Goal: Information Seeking & Learning: Learn about a topic

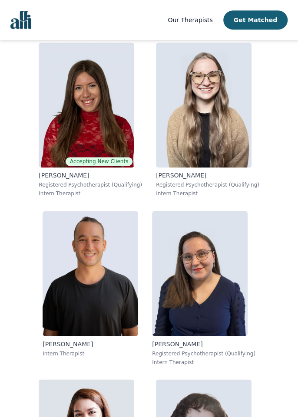
scroll to position [219, 0]
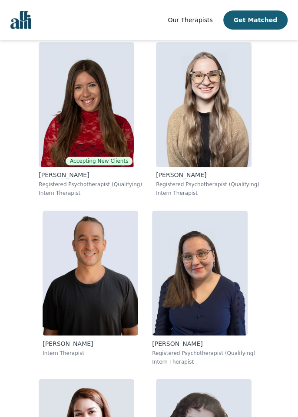
click at [209, 292] on img at bounding box center [199, 272] width 95 height 125
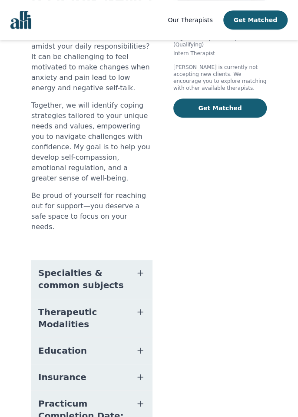
scroll to position [165, 0]
click at [138, 268] on icon "button" at bounding box center [140, 273] width 10 height 10
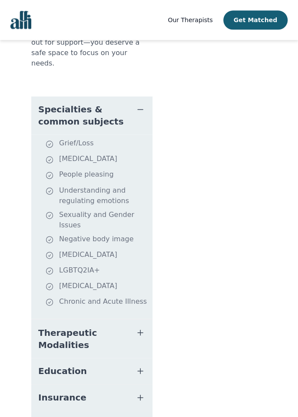
scroll to position [332, 0]
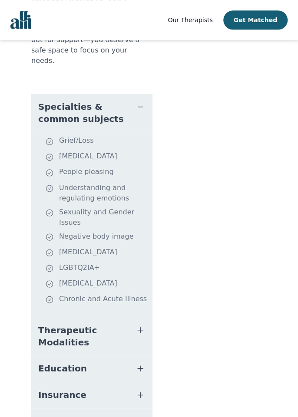
click at [140, 325] on icon "button" at bounding box center [140, 330] width 10 height 10
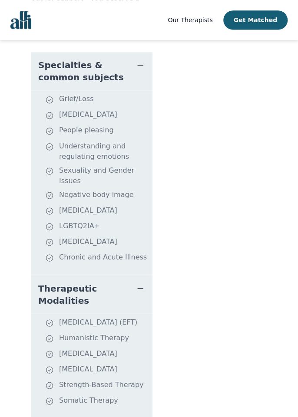
scroll to position [375, 0]
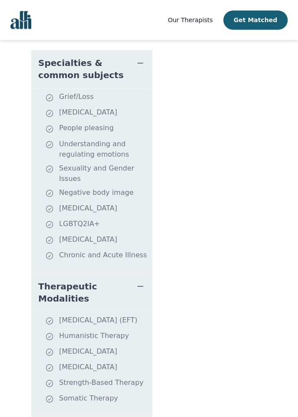
click at [118, 315] on li "[MEDICAL_DATA] (EFT)" at bounding box center [97, 321] width 104 height 12
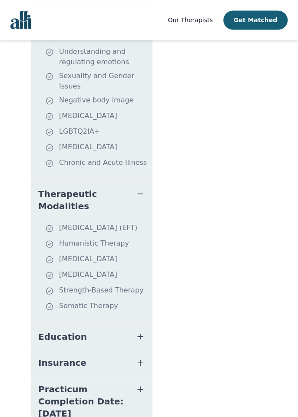
scroll to position [470, 0]
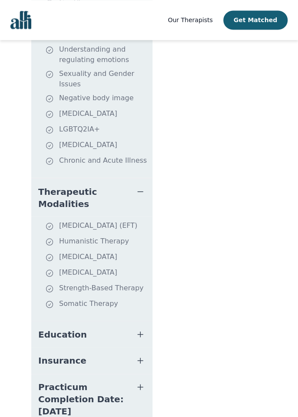
click at [136, 329] on icon "button" at bounding box center [140, 334] width 10 height 10
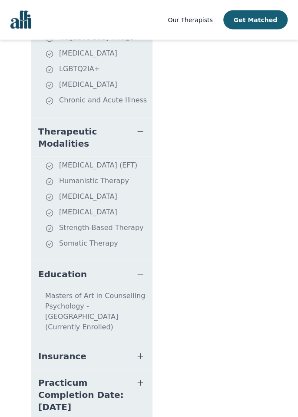
scroll to position [531, 0]
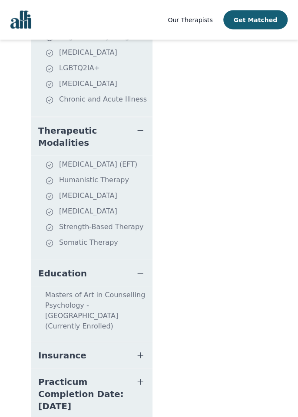
click at [144, 342] on button "Insurance" at bounding box center [91, 355] width 121 height 26
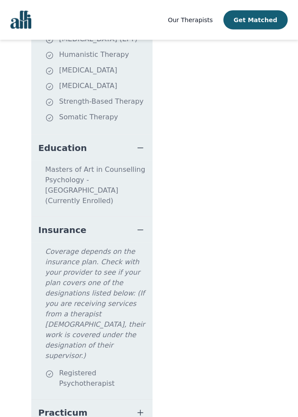
scroll to position [660, 0]
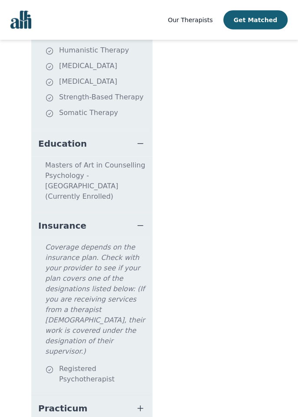
click at [139, 403] on icon "button" at bounding box center [140, 408] width 10 height 10
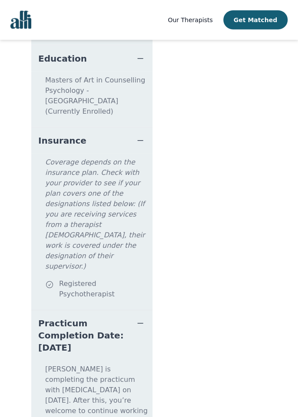
scroll to position [747, 0]
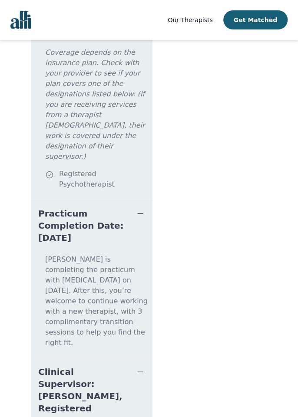
scroll to position [865, 0]
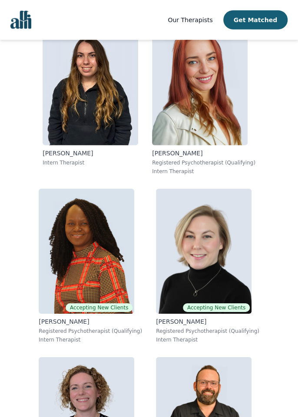
scroll to position [746, 0]
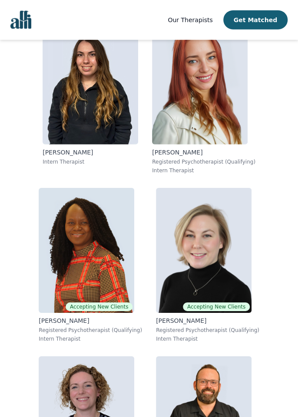
click at [101, 252] on img at bounding box center [86, 250] width 95 height 125
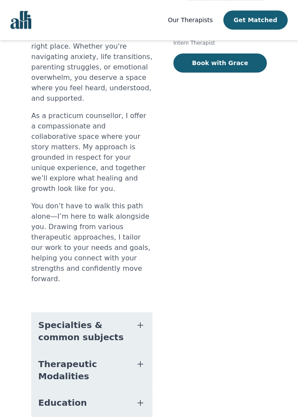
scroll to position [177, 0]
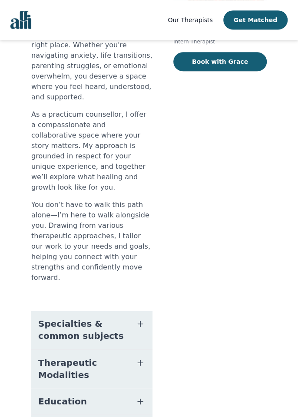
click at [138, 319] on icon "button" at bounding box center [140, 324] width 10 height 10
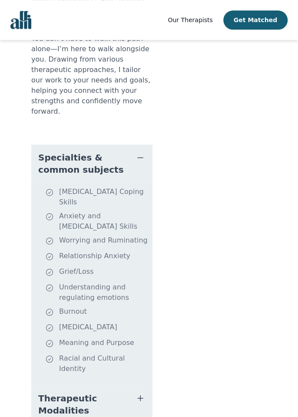
scroll to position [344, 0]
click at [140, 392] on icon "button" at bounding box center [140, 397] width 10 height 10
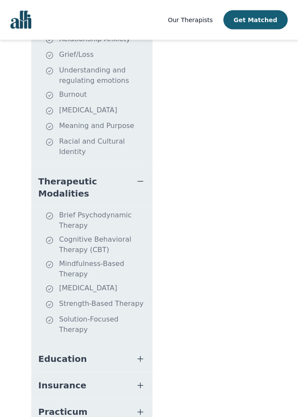
scroll to position [565, 0]
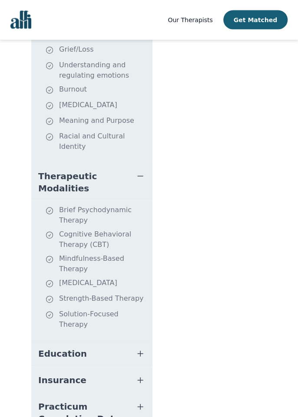
click at [140, 348] on icon "button" at bounding box center [140, 353] width 10 height 10
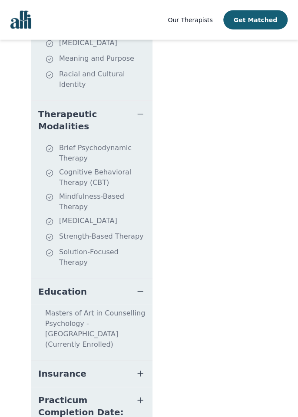
scroll to position [627, 0]
click at [137, 368] on icon "button" at bounding box center [140, 373] width 10 height 10
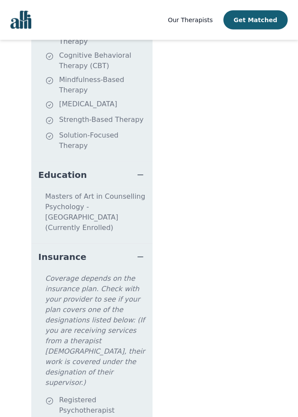
scroll to position [747, 0]
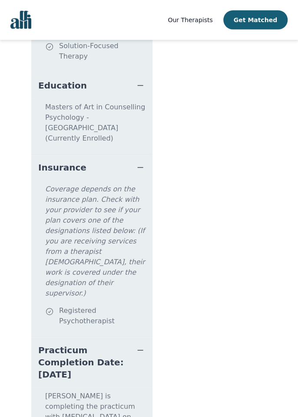
scroll to position [834, 0]
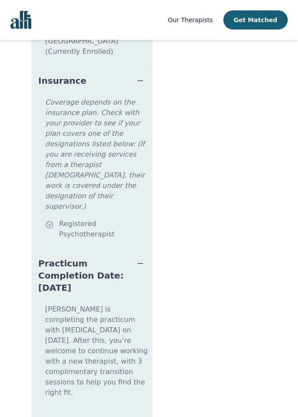
scroll to position [952, 0]
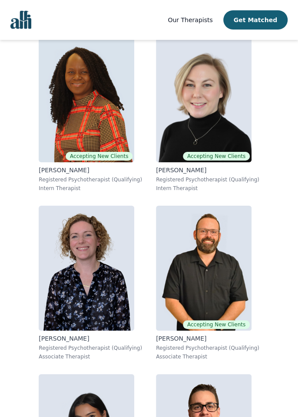
scroll to position [898, 0]
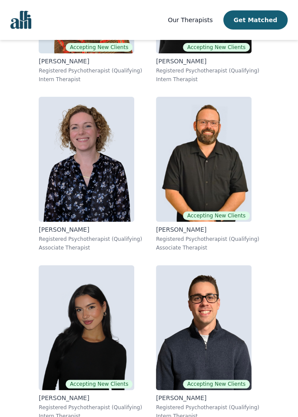
click at [106, 171] on img at bounding box center [86, 159] width 95 height 125
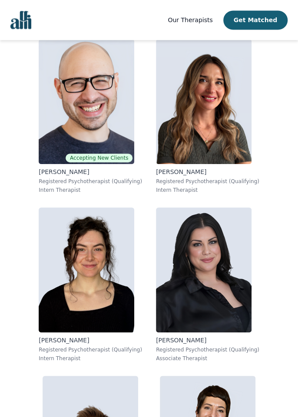
scroll to position [3590, 0]
